Goal: Information Seeking & Learning: Learn about a topic

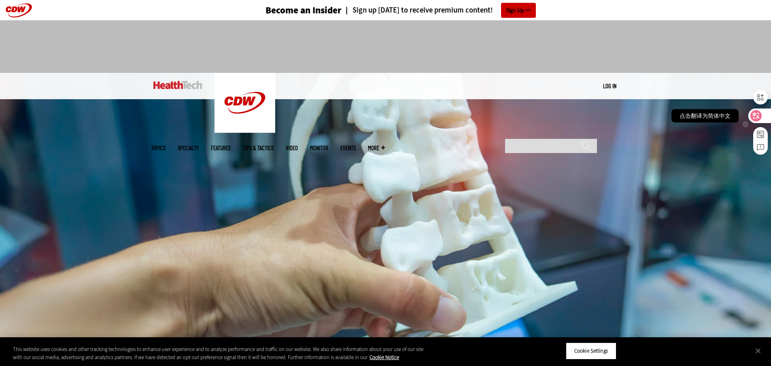
click at [752, 113] on icon at bounding box center [756, 116] width 8 height 8
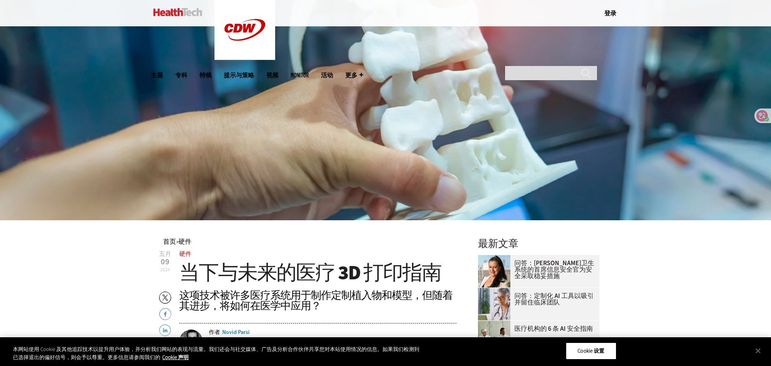
scroll to position [121, 0]
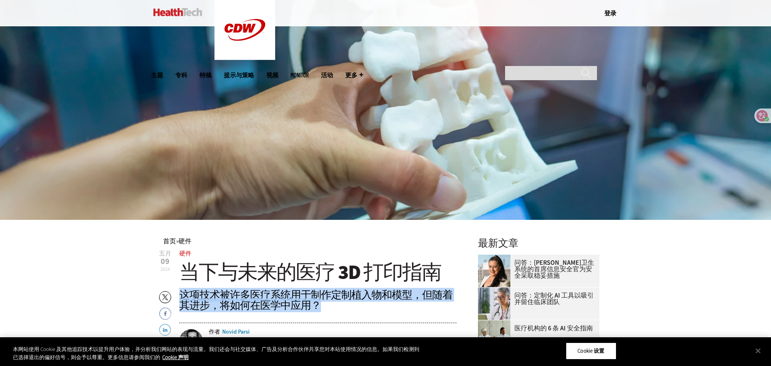
drag, startPoint x: 182, startPoint y: 296, endPoint x: 453, endPoint y: 302, distance: 270.4
click at [453, 302] on div "这项技术被许多医疗系统用于制作定制植入物和模型，但随着其进步，将如何在医学中应用？" at bounding box center [318, 299] width 278 height 21
click at [229, 302] on font "这项技术被许多医疗系统用于制作定制植入物和模型，但随着其进步，将如何在医学中应用？" at bounding box center [315, 300] width 273 height 24
drag, startPoint x: 181, startPoint y: 292, endPoint x: 328, endPoint y: 303, distance: 147.3
click at [328, 303] on div "这项技术被许多医疗系统用于制作定制植入物和模型，但随着其进步，将如何在医学中应用？" at bounding box center [318, 299] width 278 height 21
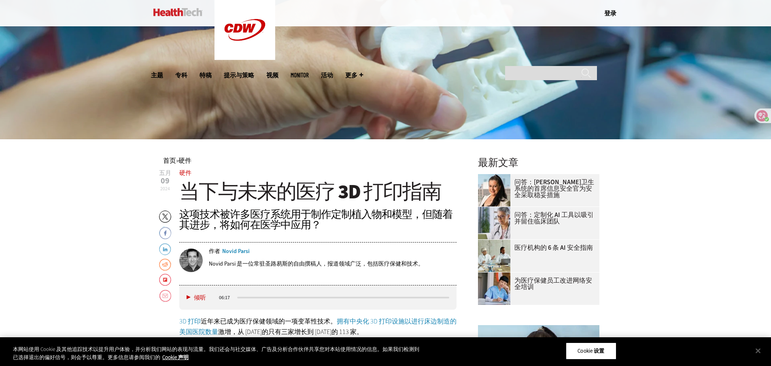
scroll to position [202, 0]
drag, startPoint x: 218, startPoint y: 226, endPoint x: 321, endPoint y: 225, distance: 103.2
click at [321, 225] on div "这项技术被许多医疗系统用于制作定制植入物和模型，但随着其进步，将如何在医学中应用？" at bounding box center [318, 218] width 278 height 21
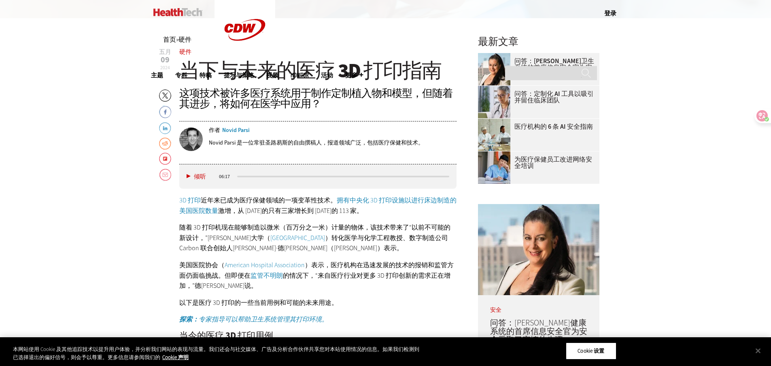
scroll to position [323, 0]
drag, startPoint x: 201, startPoint y: 199, endPoint x: 331, endPoint y: 197, distance: 130.3
click at [331, 197] on font "3D 打印 近年来已成为医疗保健领域的一项变革性技术。 拥有中央化 3D 打印设施以进行床边制造的美国医院数量 激增，从 [DATE]的只有三家增长到 [DA…" at bounding box center [317, 204] width 277 height 19
click at [387, 210] on p "3D 打印 近年来已成为医疗保健领域的一项变革性技术。 拥有中央化 3D 打印设施以进行床边制造的美国医院数量 激增，从 [DATE]的只有三家增长到 [DA…" at bounding box center [318, 205] width 278 height 21
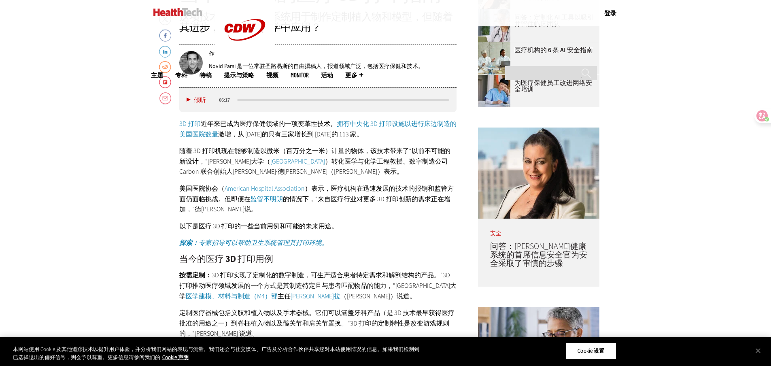
scroll to position [399, 0]
drag, startPoint x: 181, startPoint y: 258, endPoint x: 281, endPoint y: 254, distance: 100.4
click at [281, 254] on h2 "当今的医疗 3D 打印用例" at bounding box center [318, 258] width 278 height 9
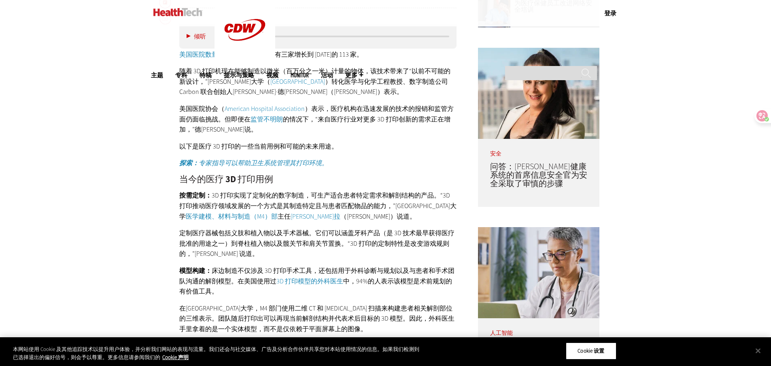
scroll to position [479, 0]
drag, startPoint x: 210, startPoint y: 270, endPoint x: 427, endPoint y: 275, distance: 217.8
click at [427, 275] on p "模型构建： 床边制造不仅涉及 3D 打印手术工具，还包括用于外科诊断与规划以及与患者和手术团队沟通的解剖模型。在美国使用过 3D 打印模型的外科医生 中，94…" at bounding box center [318, 280] width 278 height 31
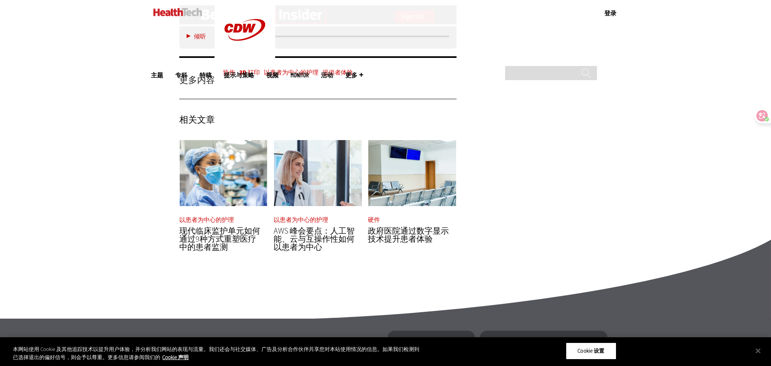
scroll to position [1441, 0]
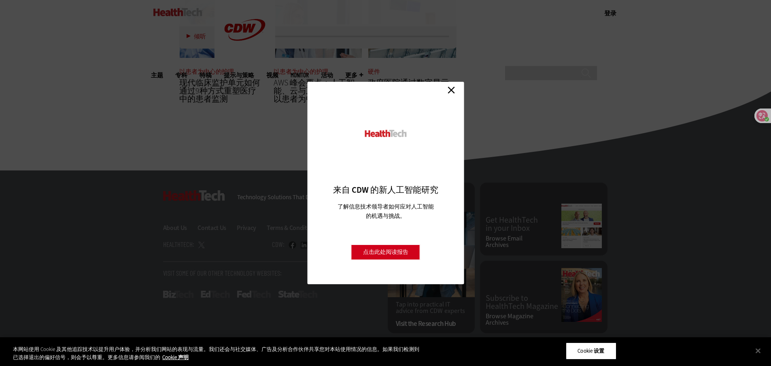
click at [453, 90] on link "关闭" at bounding box center [451, 90] width 12 height 12
